Goal: Navigation & Orientation: Find specific page/section

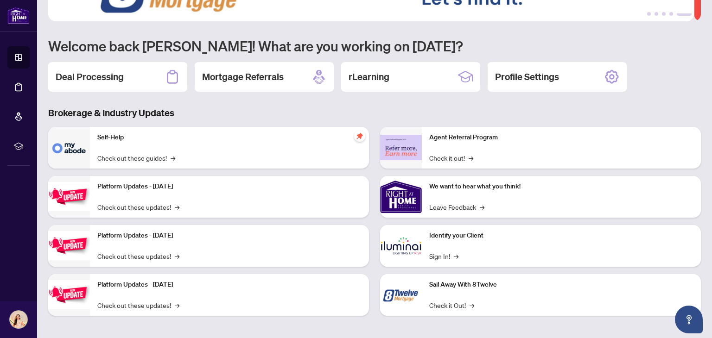
scroll to position [62, 0]
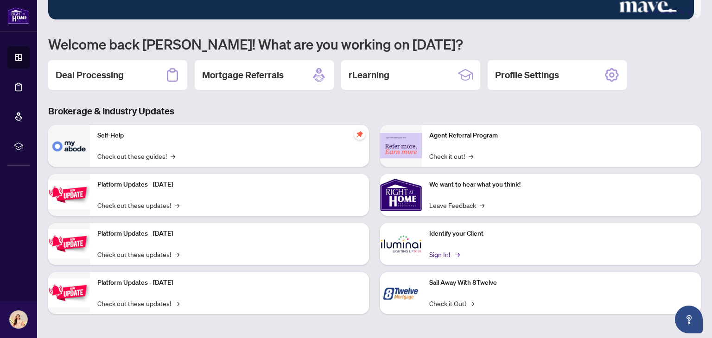
click at [437, 250] on link "Sign In! →" at bounding box center [443, 254] width 29 height 10
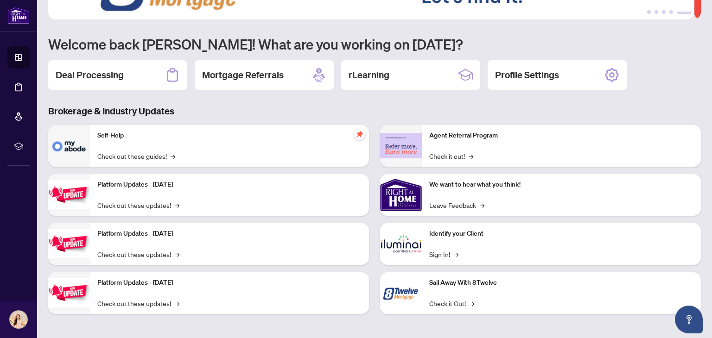
click at [440, 234] on p "Identify your Client" at bounding box center [561, 234] width 264 height 10
click at [436, 250] on link "Sign In! →" at bounding box center [443, 254] width 29 height 10
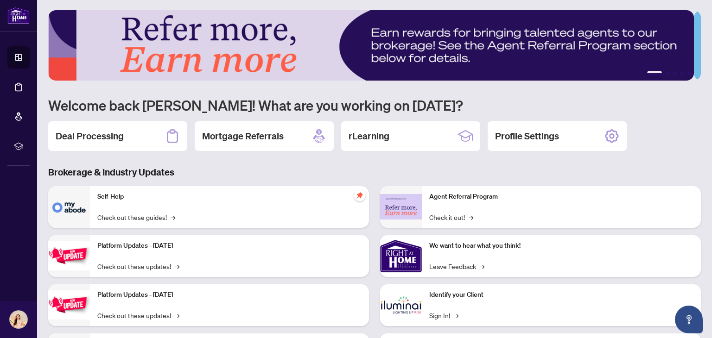
scroll to position [0, 0]
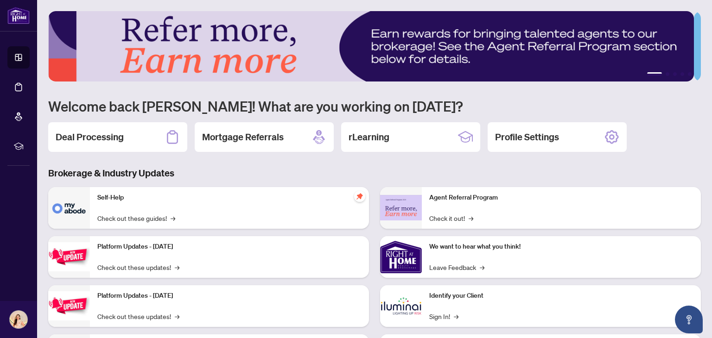
click at [161, 138] on div "Deal Processing" at bounding box center [117, 137] width 139 height 30
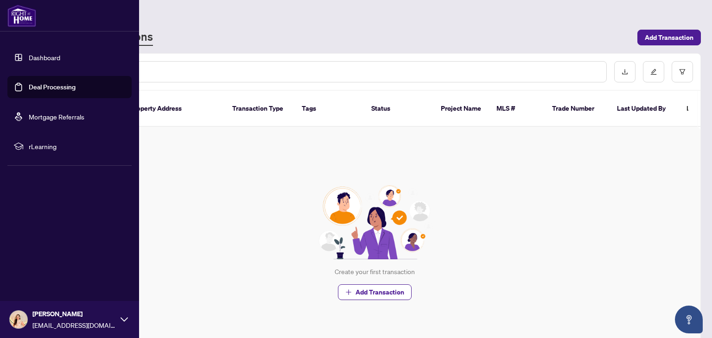
click at [31, 58] on link "Dashboard" at bounding box center [45, 57] width 32 height 8
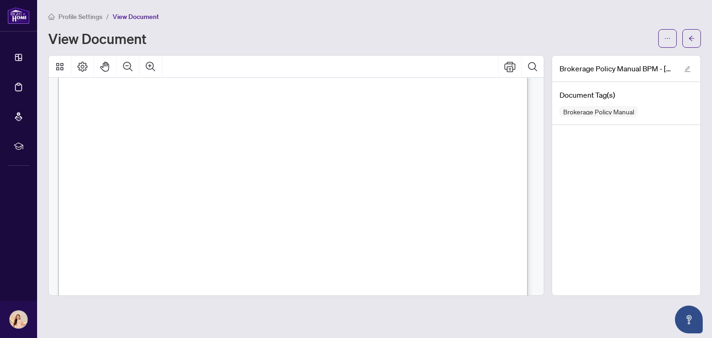
scroll to position [20126, 0]
